Goal: Task Accomplishment & Management: Use online tool/utility

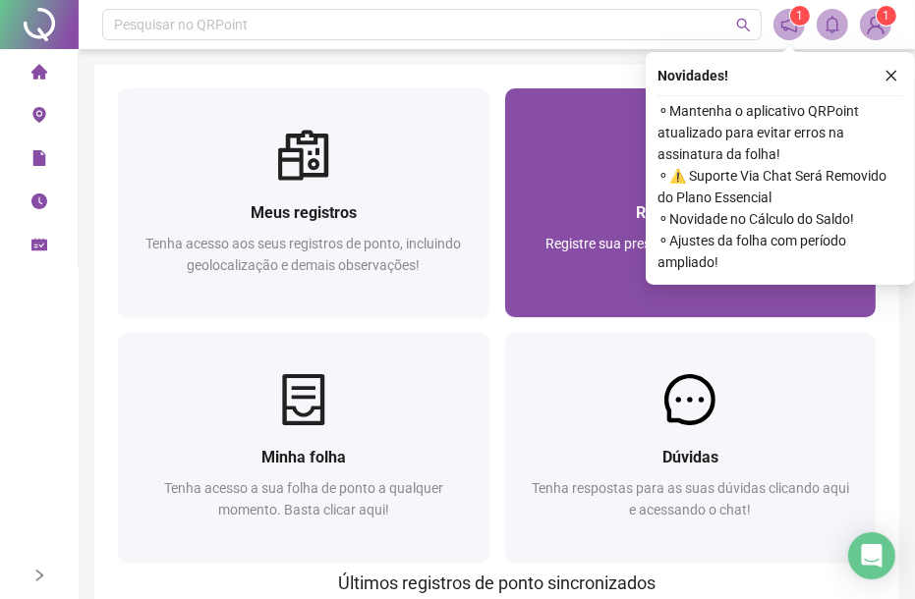
click at [542, 219] on div "Registrar ponto" at bounding box center [691, 212] width 324 height 25
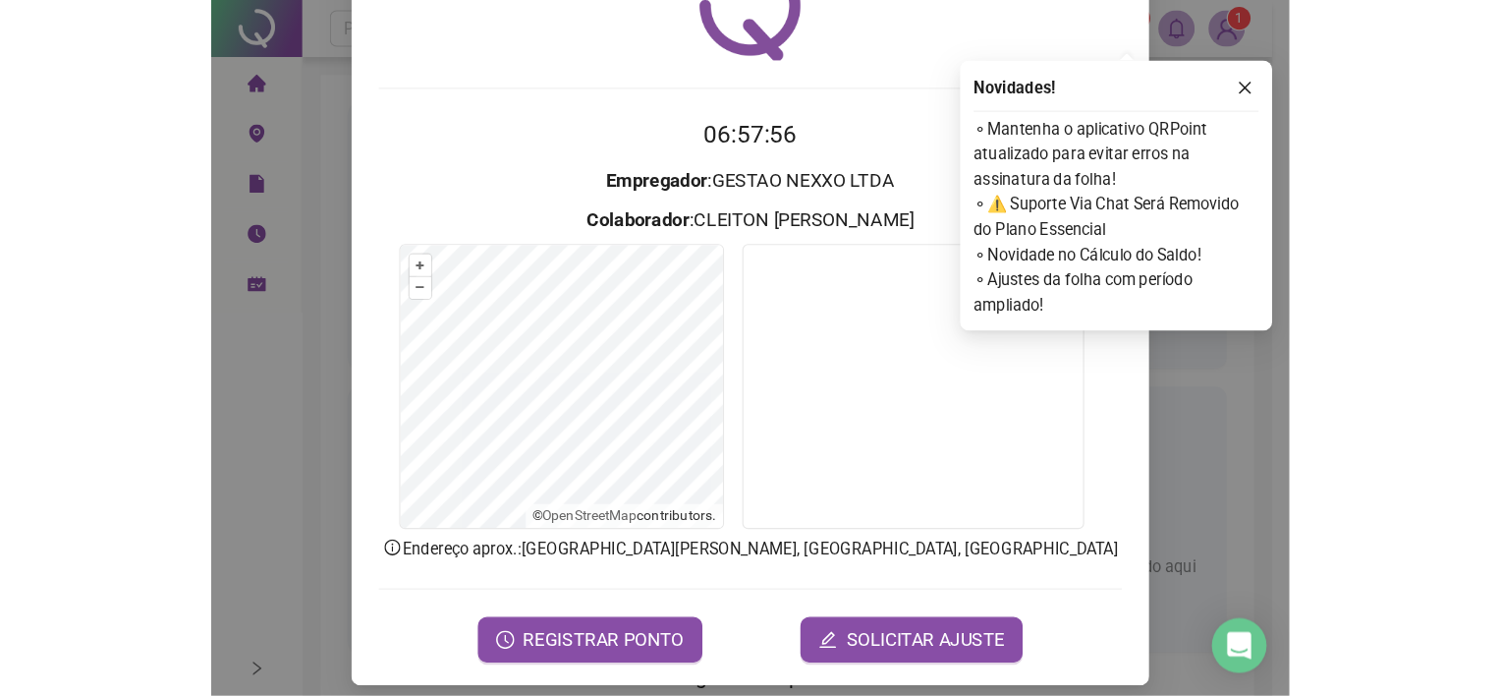
scroll to position [112, 0]
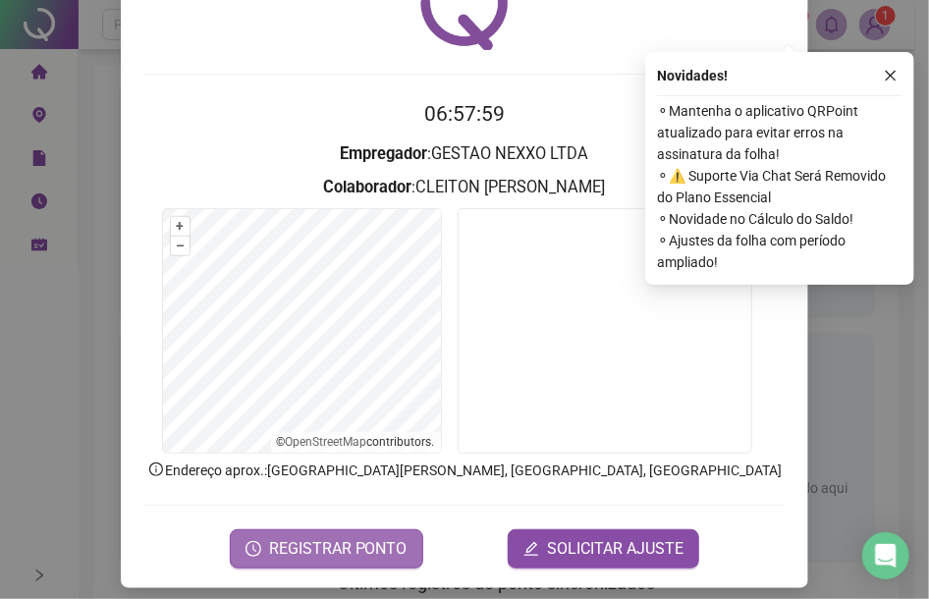
click at [319, 554] on span "REGISTRAR PONTO" at bounding box center [338, 549] width 139 height 24
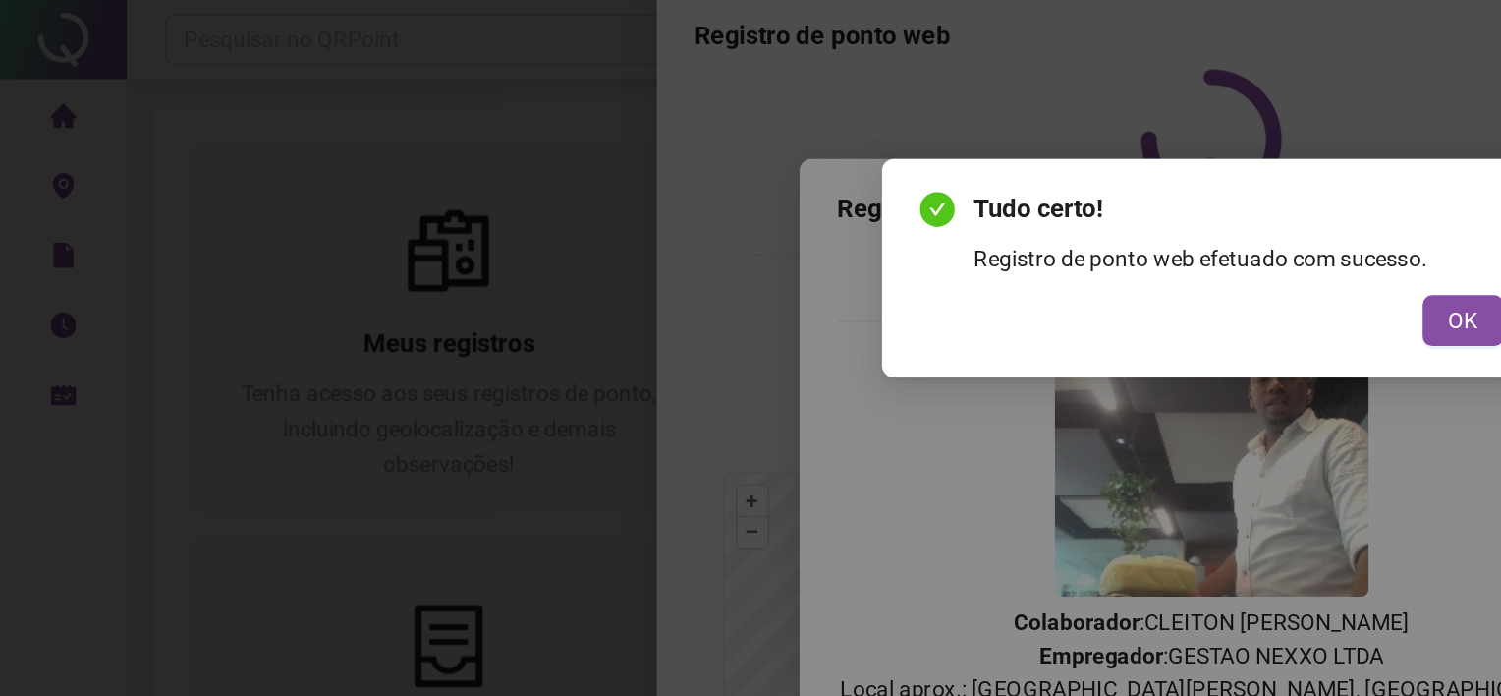
scroll to position [27, 0]
